Goal: Task Accomplishment & Management: Use online tool/utility

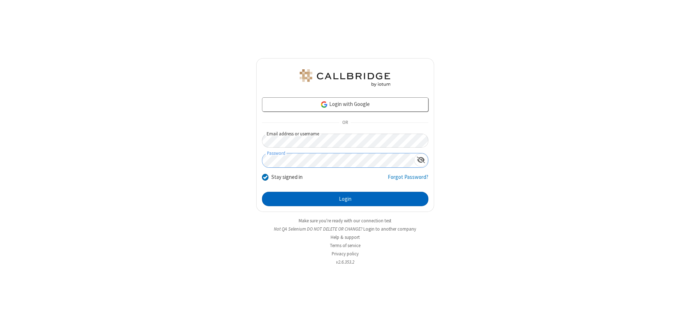
click at [345, 199] on button "Login" at bounding box center [345, 199] width 166 height 14
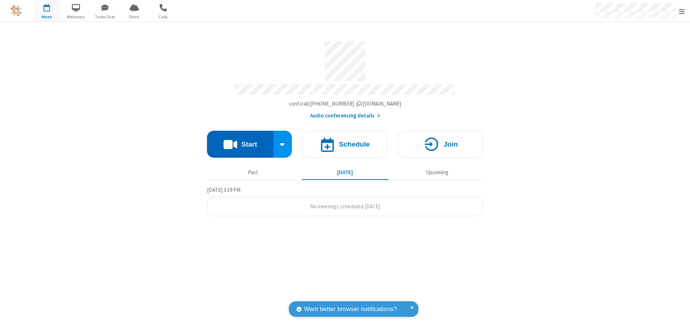
click at [240, 141] on button "Start" at bounding box center [240, 144] width 66 height 27
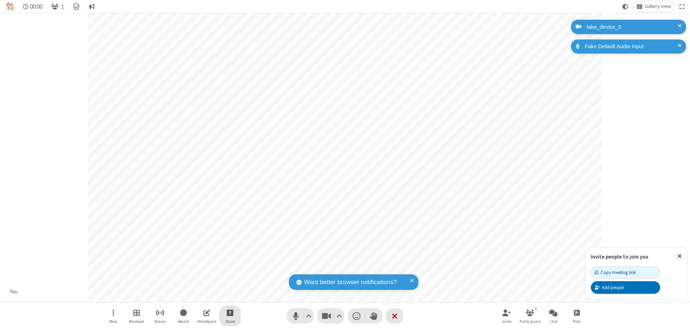
click at [230, 313] on span "Start sharing" at bounding box center [230, 312] width 7 height 9
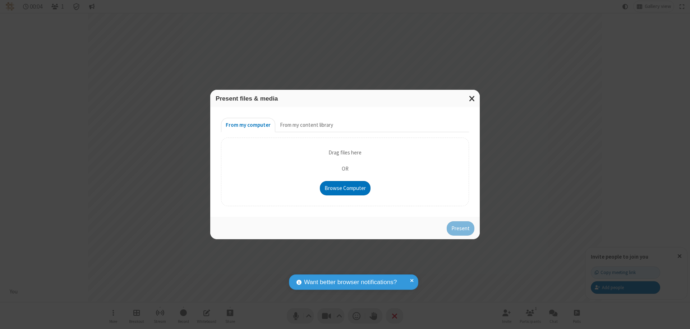
click at [306, 125] on button "From my content library" at bounding box center [306, 125] width 63 height 14
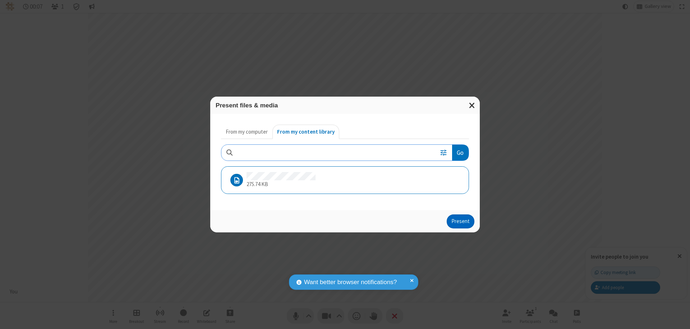
click at [461, 221] on button "Present" at bounding box center [461, 221] width 28 height 14
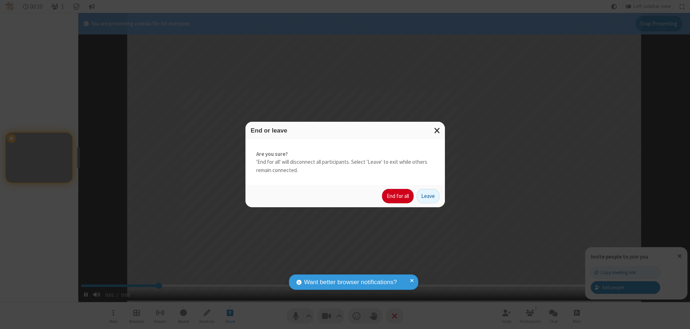
type input "2.158393"
click at [398, 196] on button "End for all" at bounding box center [398, 196] width 32 height 14
